Goal: Check status: Check status

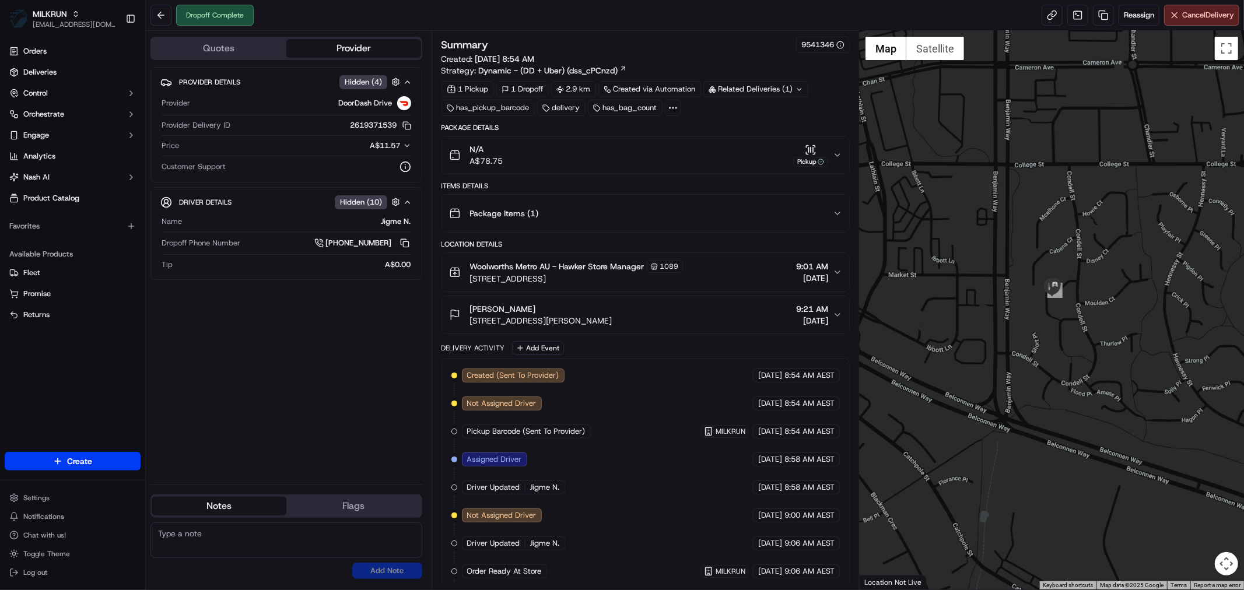
drag, startPoint x: 1152, startPoint y: 362, endPoint x: 1028, endPoint y: 354, distance: 124.5
click at [1021, 397] on div at bounding box center [1052, 310] width 384 height 559
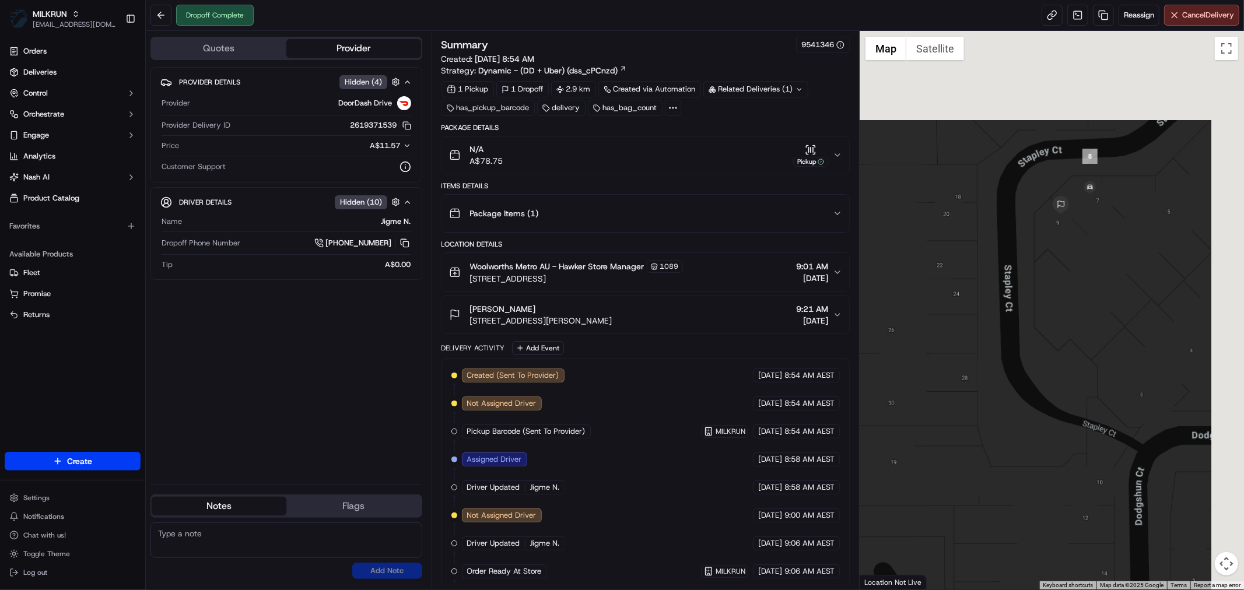
drag, startPoint x: 1168, startPoint y: 258, endPoint x: 1021, endPoint y: 414, distance: 214.6
click at [1009, 435] on div at bounding box center [1052, 310] width 384 height 559
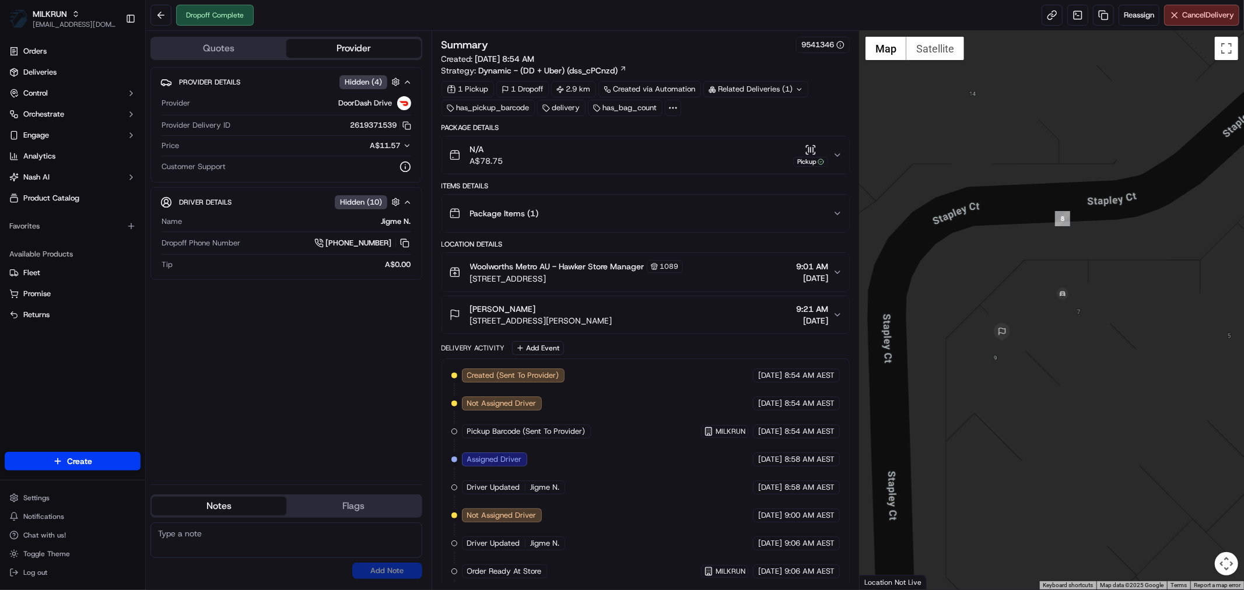
drag, startPoint x: 1077, startPoint y: 243, endPoint x: 1063, endPoint y: 357, distance: 115.2
click at [1063, 357] on div at bounding box center [1052, 310] width 384 height 559
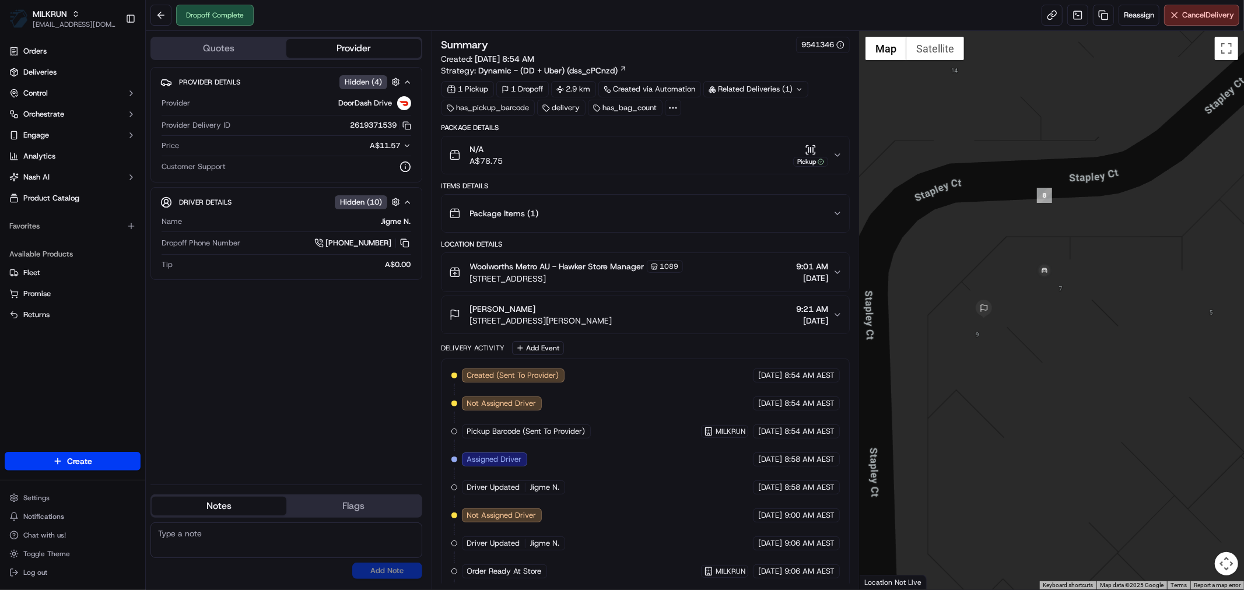
drag, startPoint x: 1059, startPoint y: 346, endPoint x: 1104, endPoint y: 385, distance: 60.0
click at [1104, 385] on div at bounding box center [1052, 310] width 384 height 559
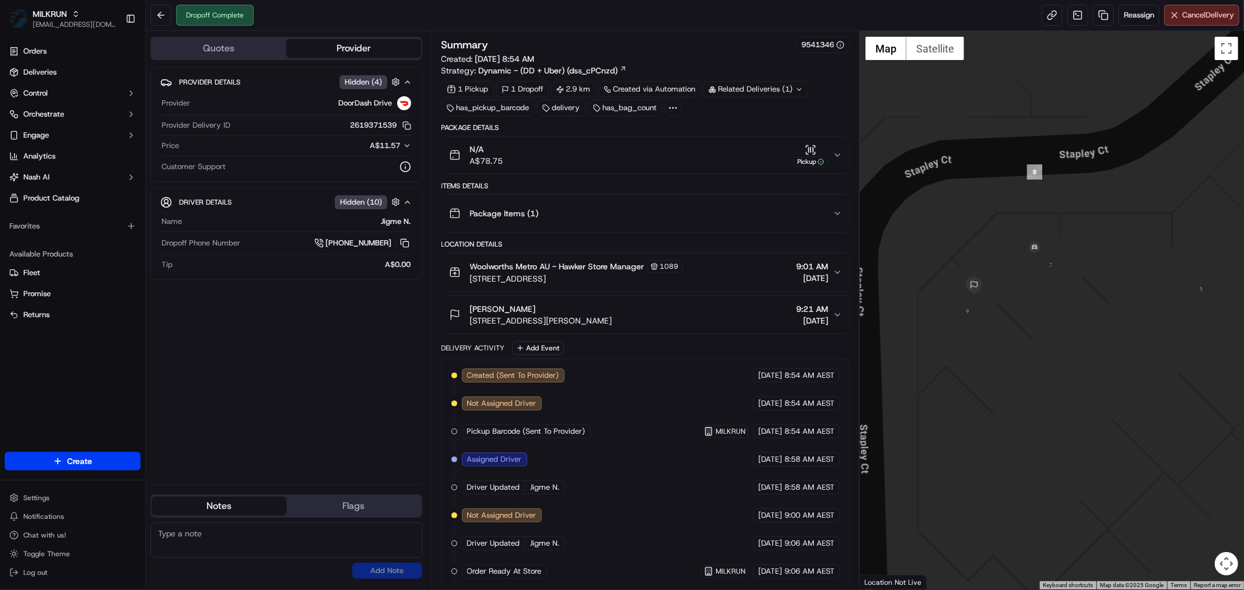
drag, startPoint x: 1244, startPoint y: 242, endPoint x: 1104, endPoint y: 335, distance: 168.3
click at [1104, 335] on div at bounding box center [1052, 310] width 384 height 559
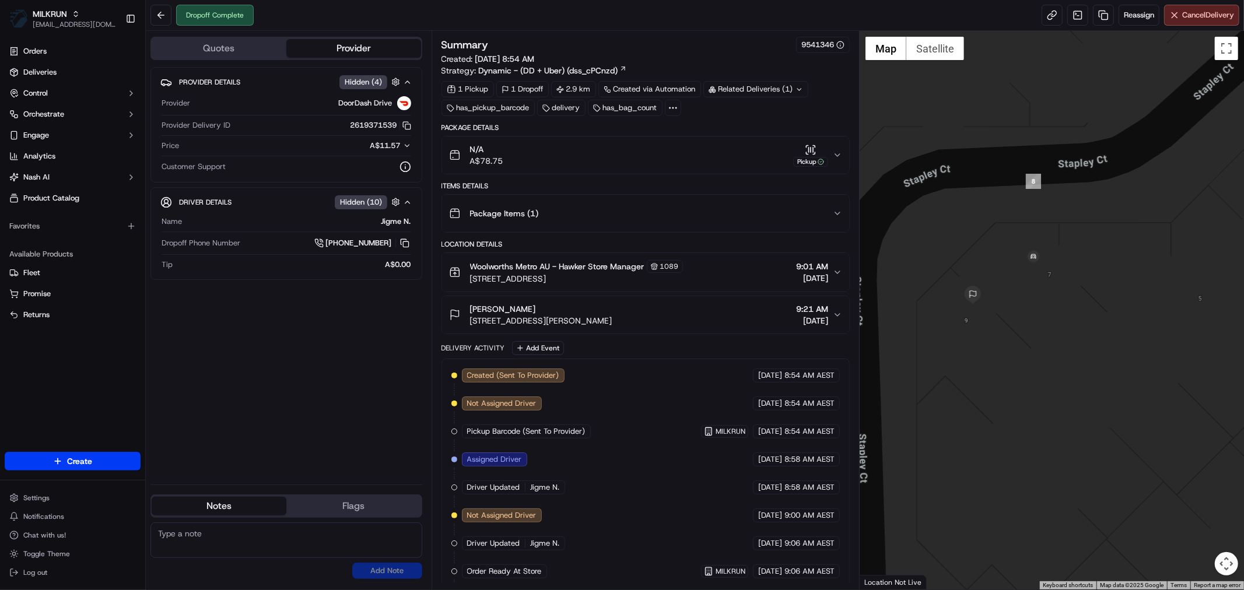
drag, startPoint x: 1019, startPoint y: 253, endPoint x: 1041, endPoint y: 380, distance: 128.6
click at [1041, 380] on div at bounding box center [1052, 310] width 384 height 559
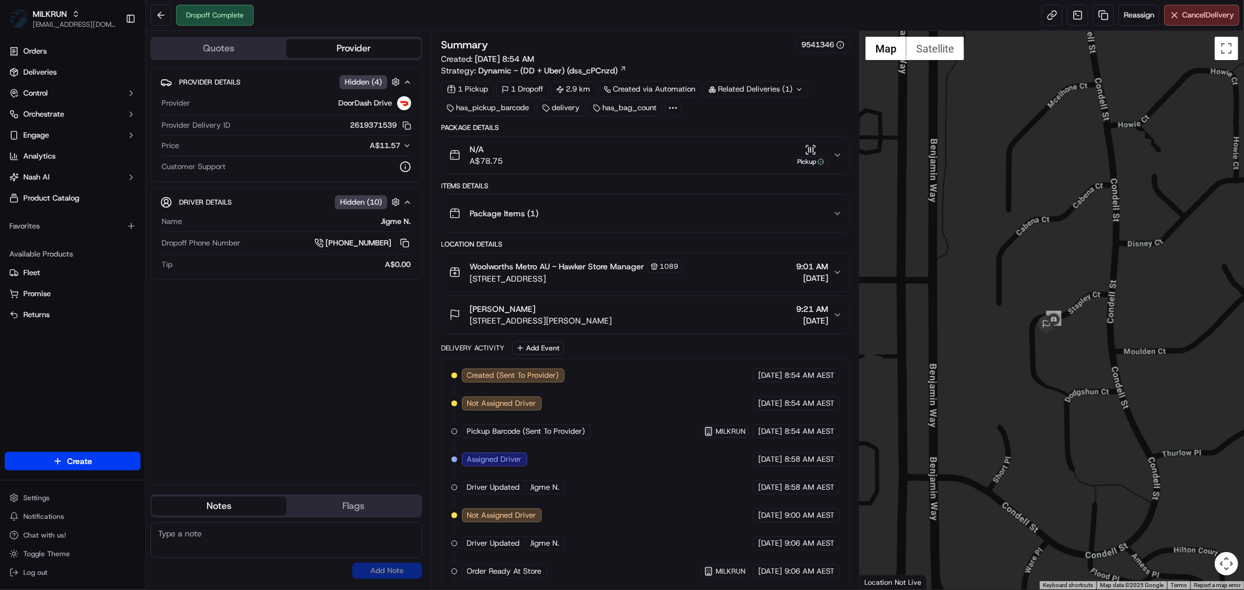
click at [839, 158] on icon "button" at bounding box center [837, 155] width 9 height 9
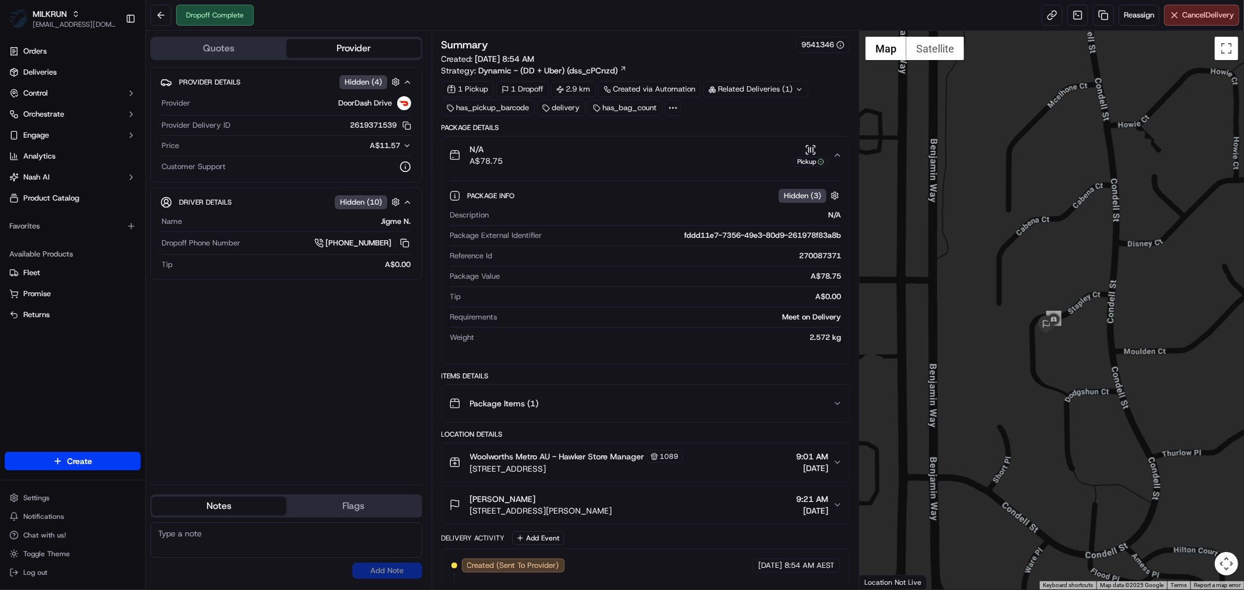
click at [839, 155] on icon "button" at bounding box center [837, 155] width 9 height 9
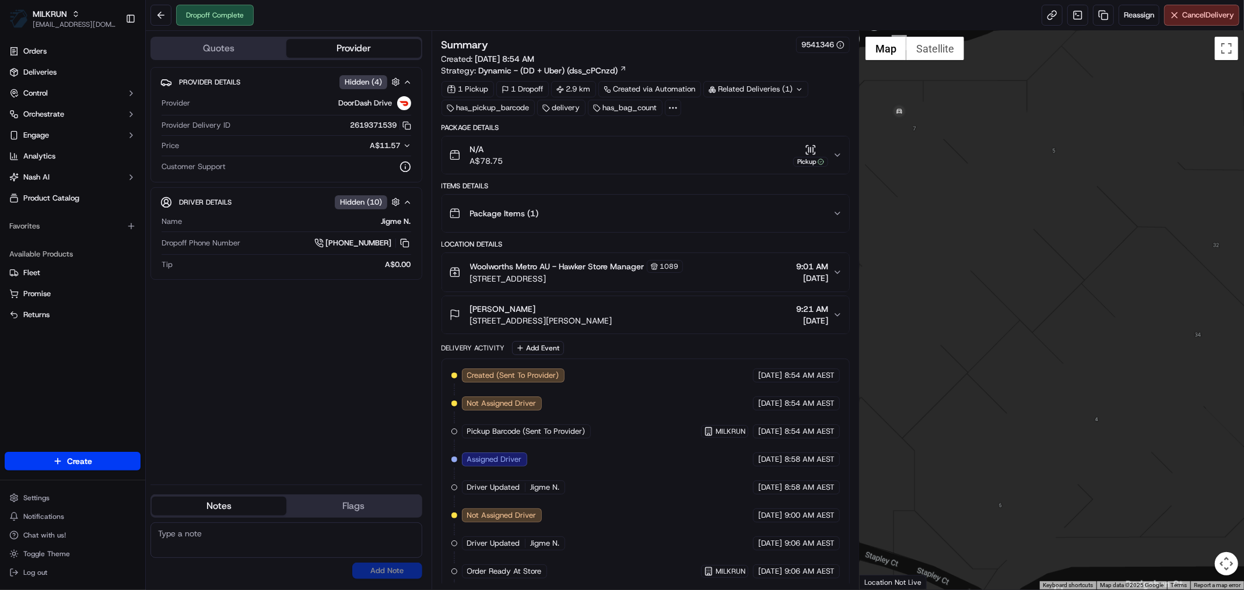
drag, startPoint x: 977, startPoint y: 255, endPoint x: 1221, endPoint y: 458, distance: 317.3
click at [1221, 458] on div at bounding box center [1052, 310] width 384 height 559
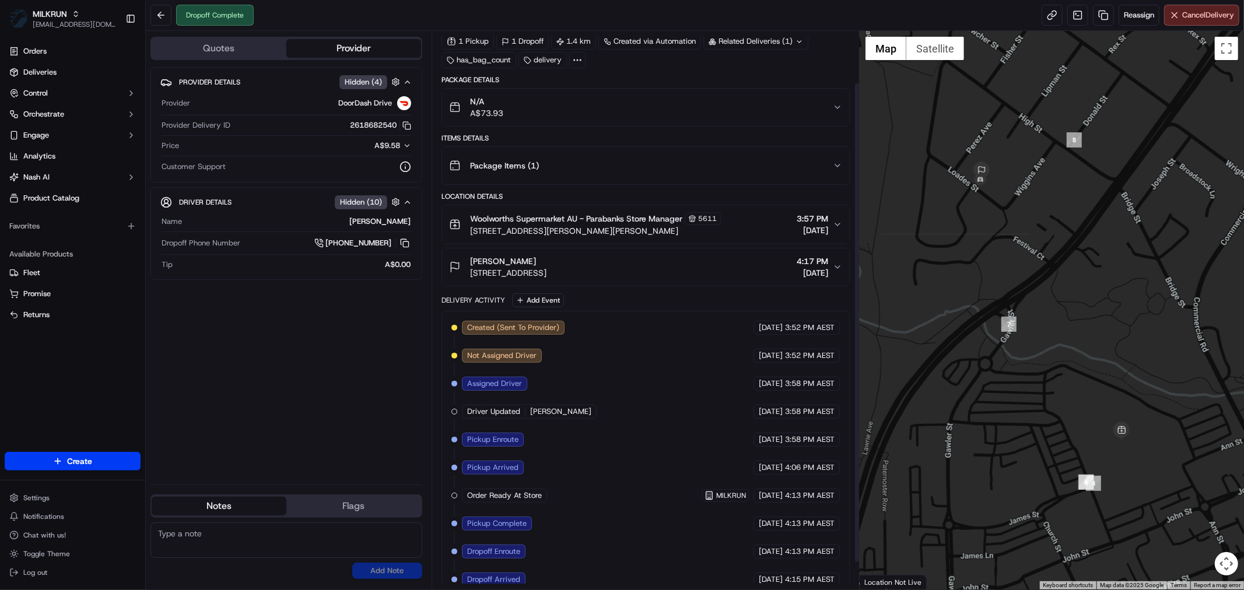
scroll to position [91, 0]
